Goal: Task Accomplishment & Management: Use online tool/utility

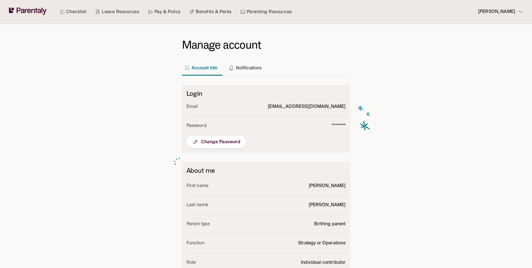
click at [75, 11] on link "Checklist" at bounding box center [73, 12] width 29 height 24
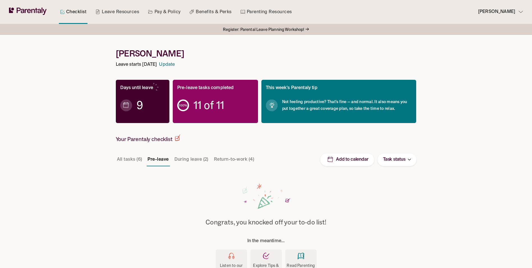
scroll to position [28, 0]
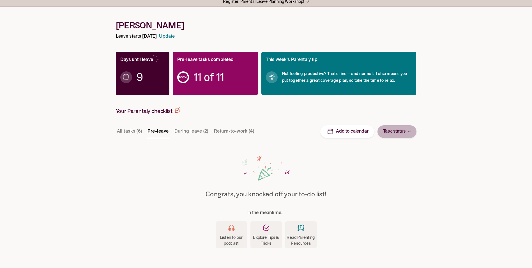
click at [399, 130] on p "Task status" at bounding box center [394, 132] width 22 height 8
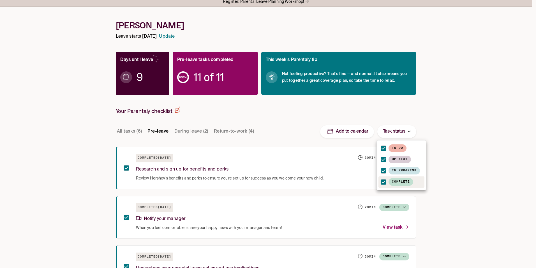
click at [468, 206] on div at bounding box center [268, 134] width 536 height 268
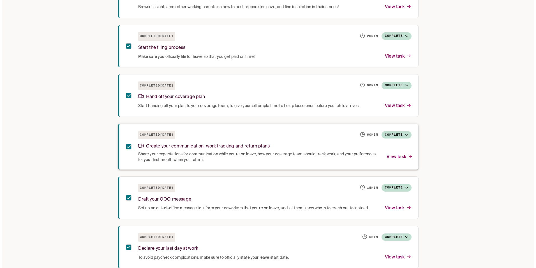
scroll to position [458, 0]
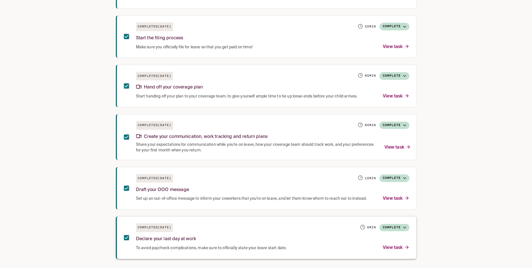
click at [398, 249] on p "View task" at bounding box center [396, 248] width 26 height 8
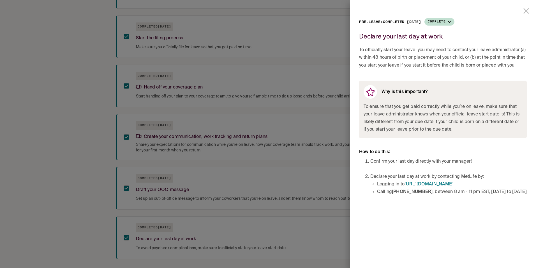
click at [426, 183] on link "[URL][DOMAIN_NAME]" at bounding box center [429, 184] width 49 height 4
